Goal: Task Accomplishment & Management: Manage account settings

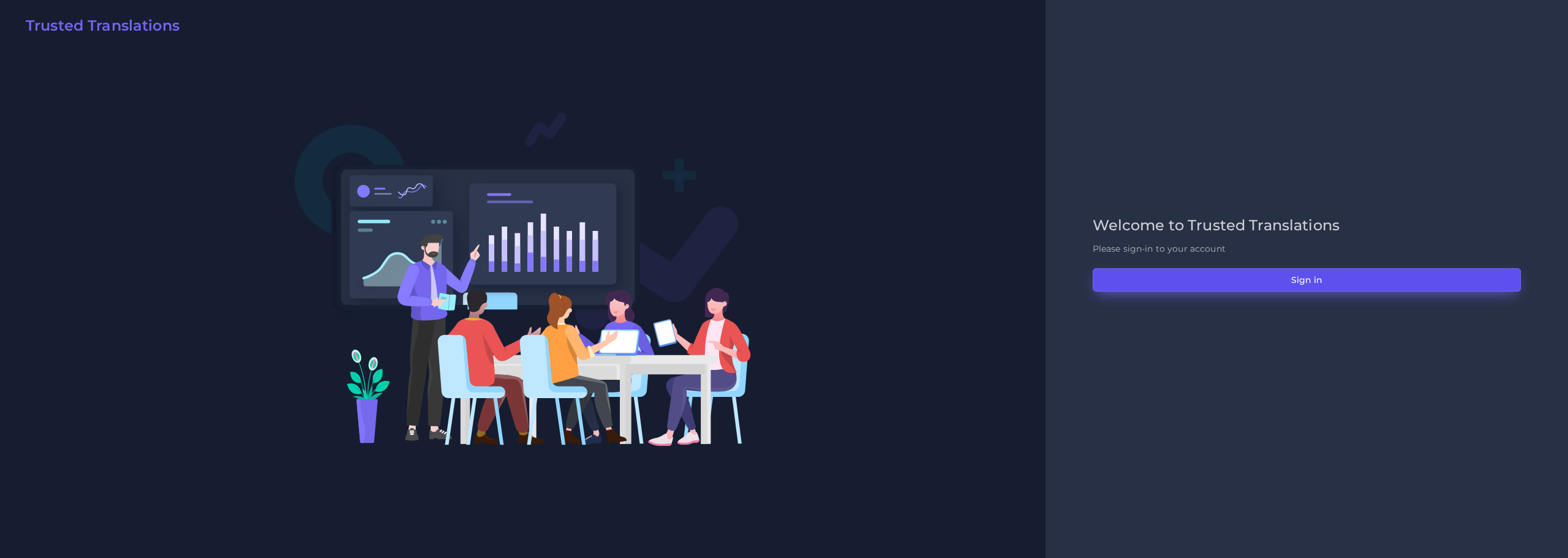
click at [1247, 279] on button "Sign in" at bounding box center [1307, 280] width 428 height 23
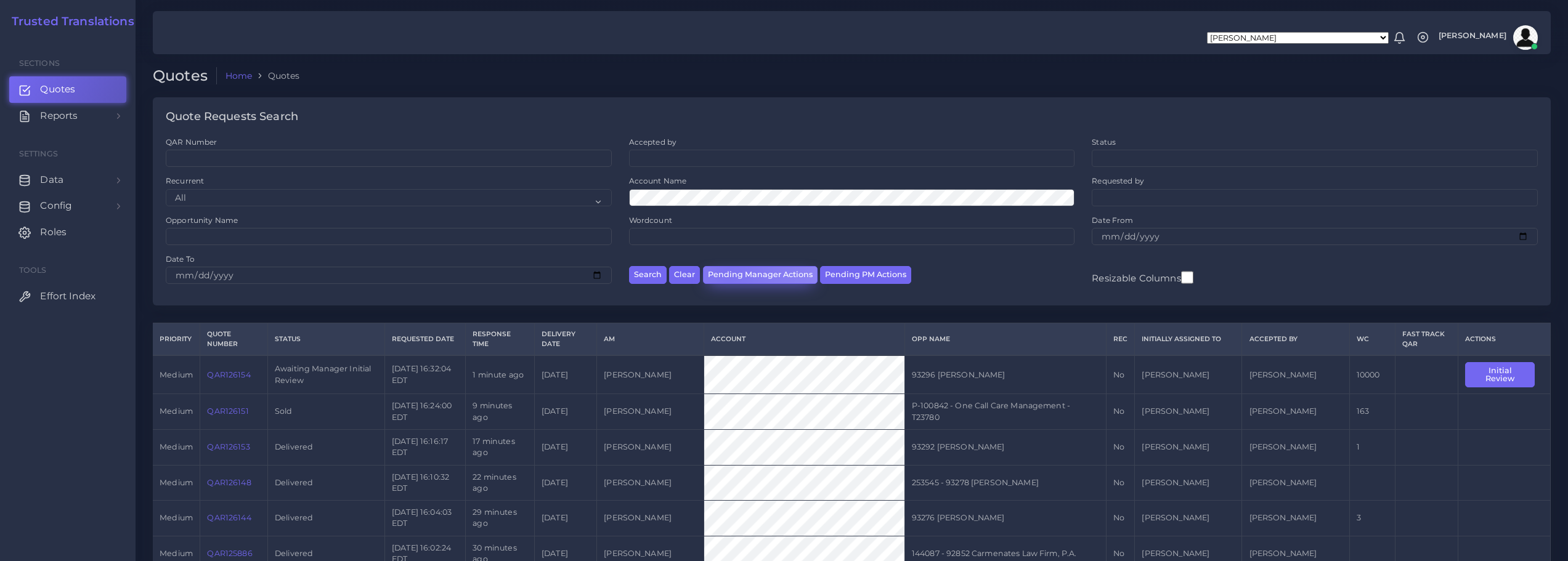
click at [727, 275] on button "Pending Manager Actions" at bounding box center [761, 275] width 115 height 18
select select "awaiting_manager_initial_review"
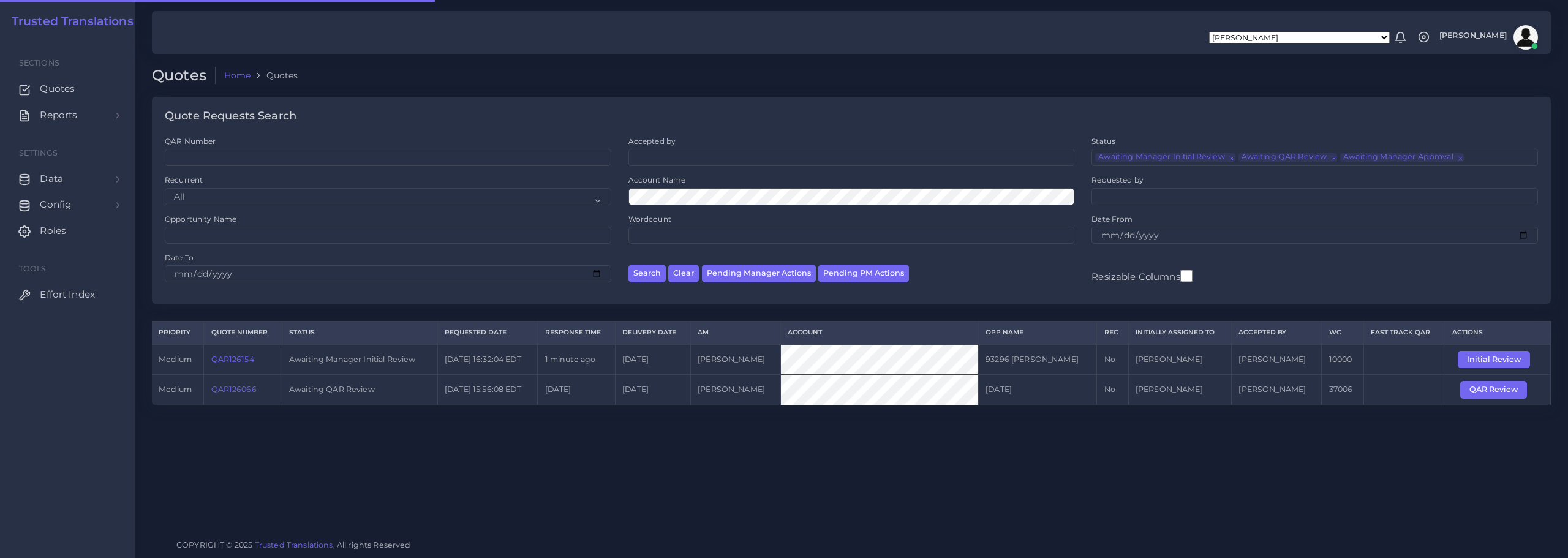
scroll to position [30, 0]
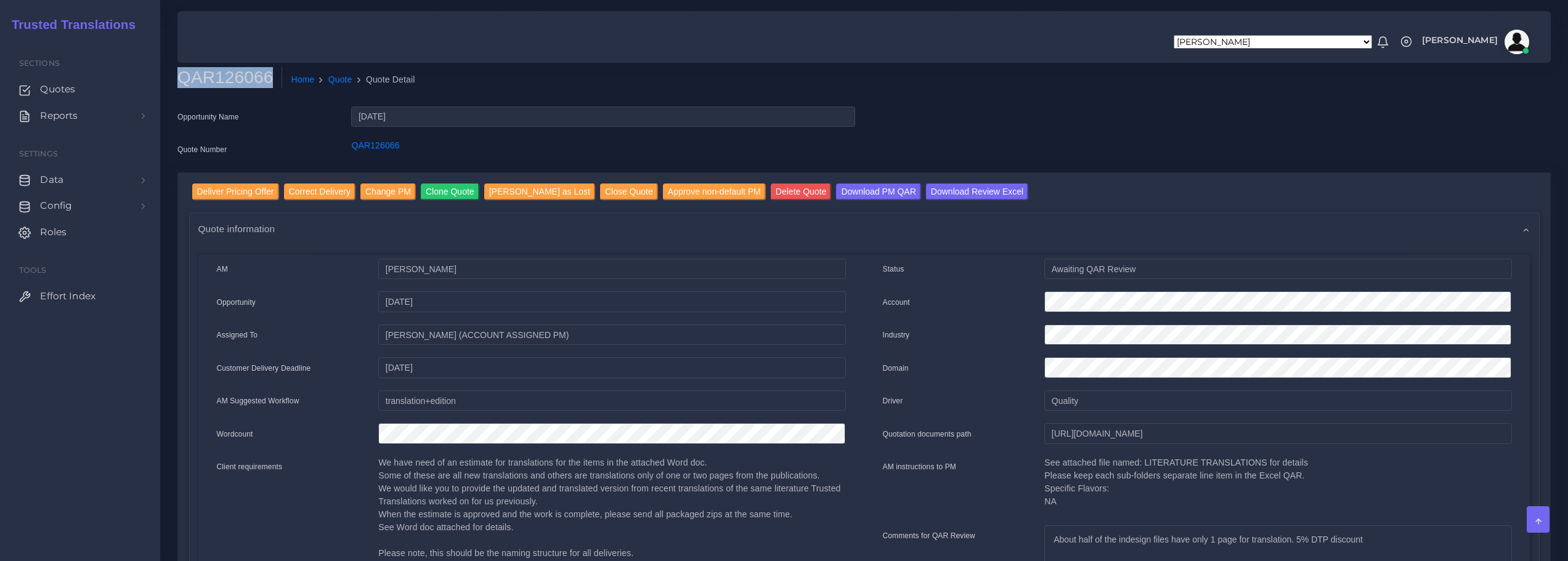
drag, startPoint x: 230, startPoint y: 85, endPoint x: 263, endPoint y: 85, distance: 33.0
click at [263, 85] on h2 "QAR126066" at bounding box center [230, 77] width 105 height 21
copy h2 "QAR126066"
click at [856, 192] on input "Download PM QAR" at bounding box center [878, 192] width 84 height 16
click at [927, 189] on input "Download Review Excel" at bounding box center [977, 192] width 102 height 16
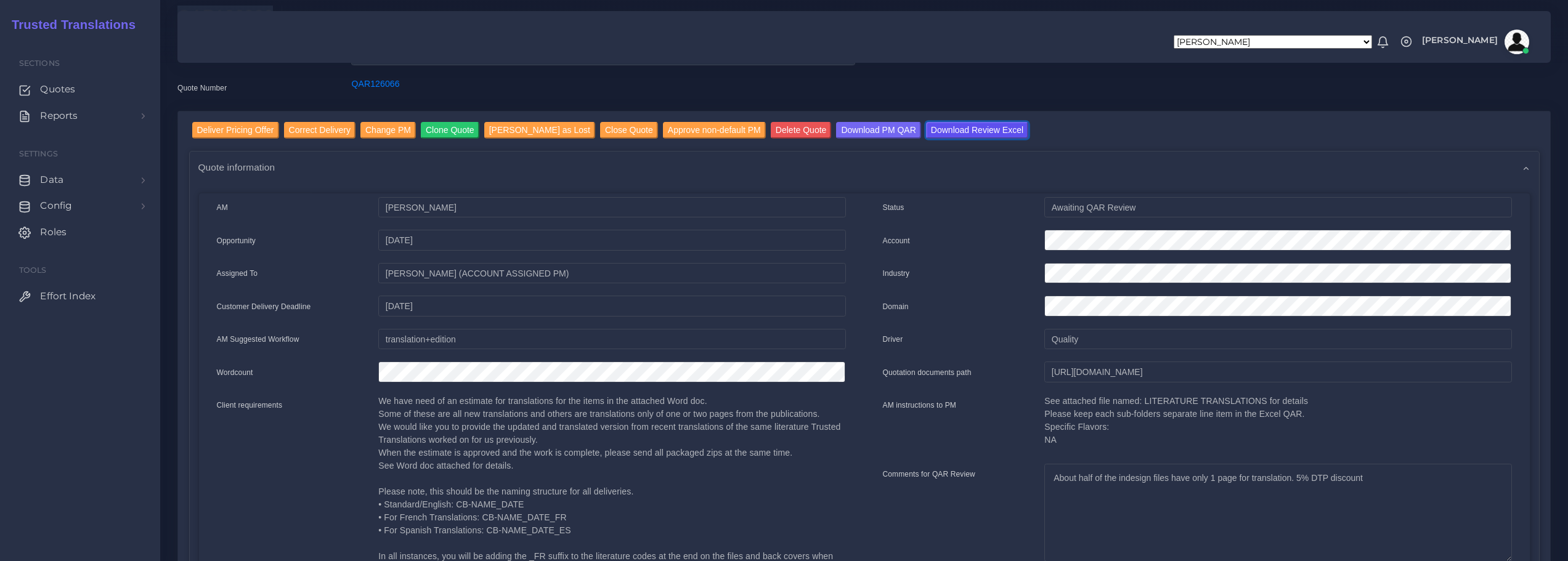
scroll to position [123, 0]
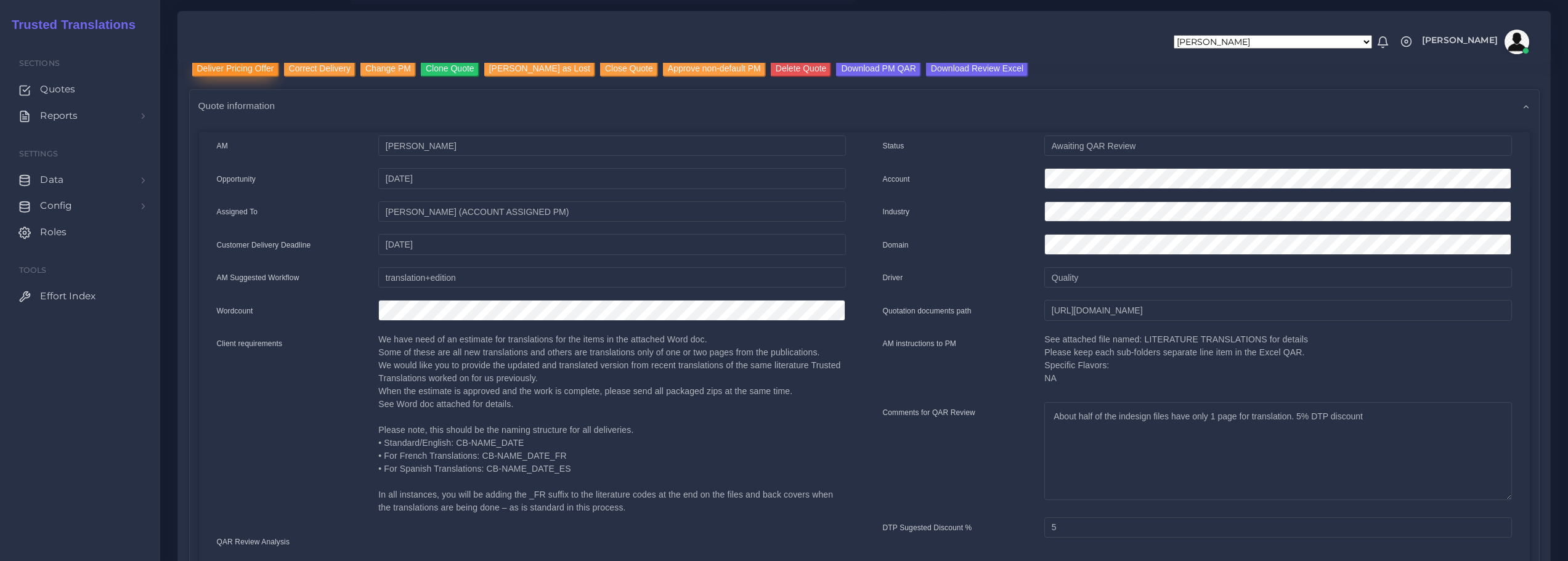
click at [235, 69] on input "Deliver Pricing Offer" at bounding box center [236, 69] width 87 height 16
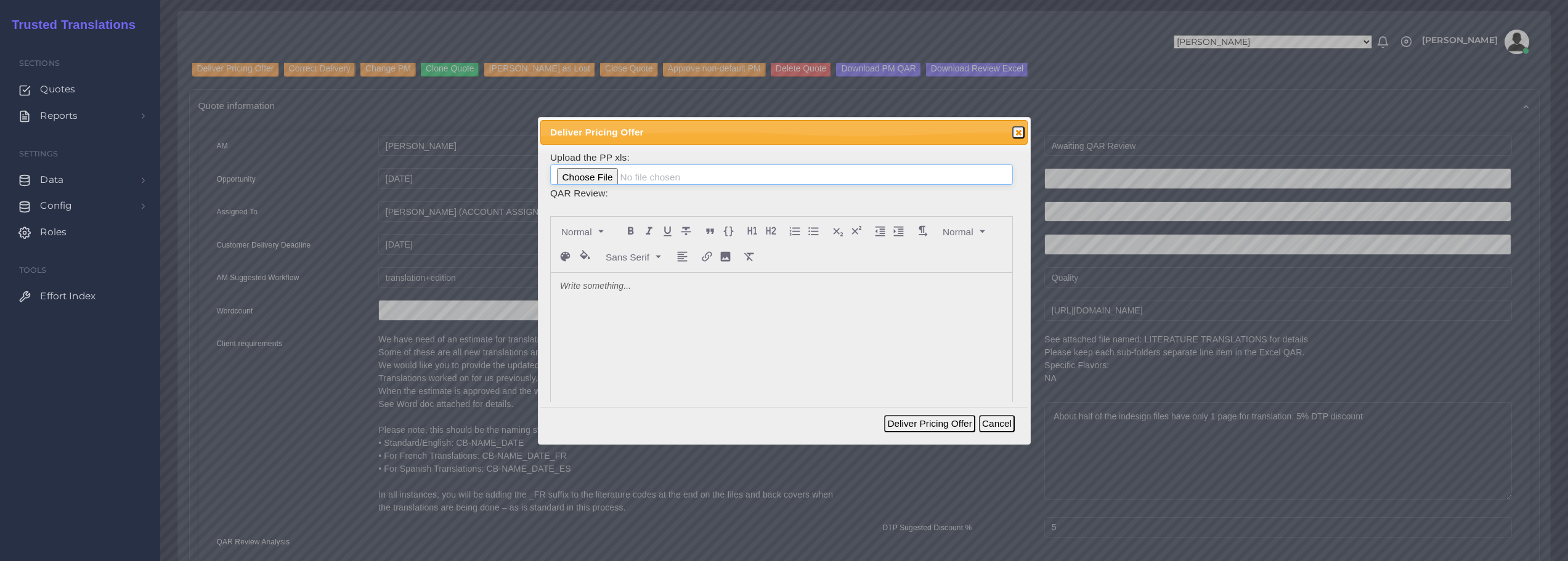
click at [576, 175] on input "file" at bounding box center [781, 175] width 463 height 21
type input "C:\fakepath\126066_Daikin_Manufacturing_Company__L.P._ToAM.xlsx"
click at [639, 293] on p at bounding box center [781, 287] width 443 height 13
click at [938, 423] on button "Deliver Pricing Offer" at bounding box center [929, 423] width 91 height 17
